Goal: Task Accomplishment & Management: Manage account settings

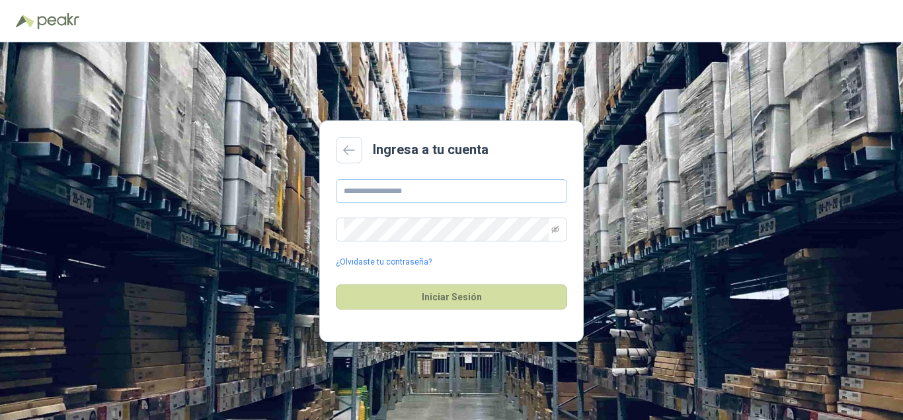
click at [385, 188] on input "text" at bounding box center [451, 191] width 231 height 24
type input "**********"
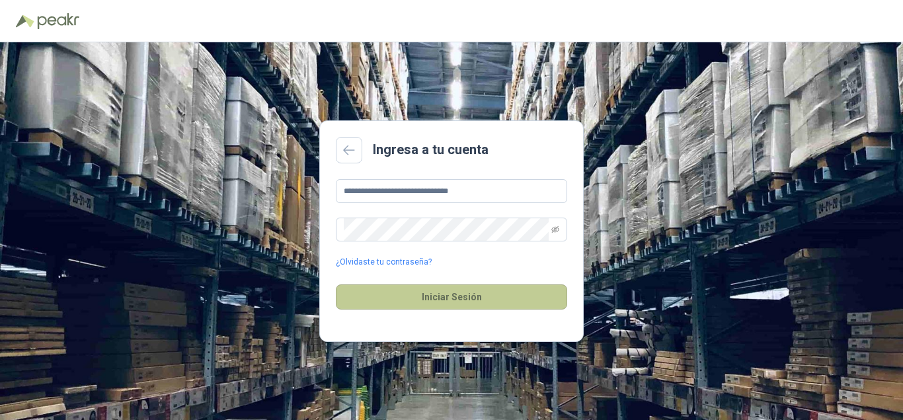
click at [440, 295] on button "Iniciar Sesión" at bounding box center [451, 296] width 231 height 25
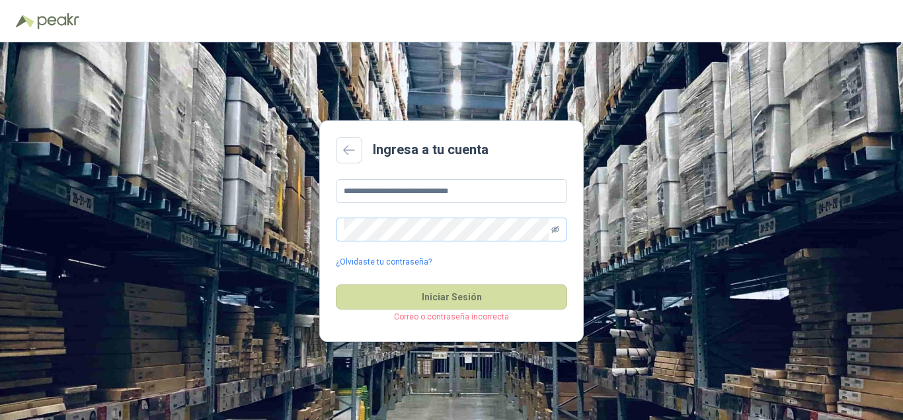
click at [556, 229] on icon "eye-invisible" at bounding box center [555, 229] width 8 height 8
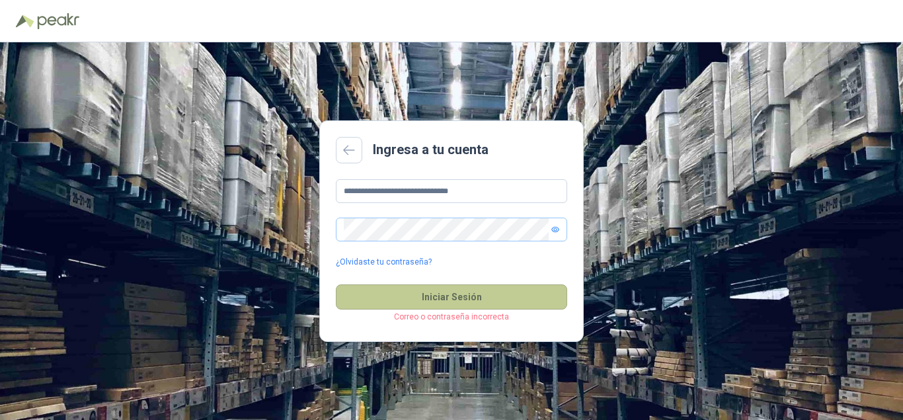
click at [509, 297] on button "Iniciar Sesión" at bounding box center [451, 296] width 231 height 25
click at [471, 295] on button "Iniciar Sesión" at bounding box center [451, 296] width 231 height 25
